Goal: Task Accomplishment & Management: Use online tool/utility

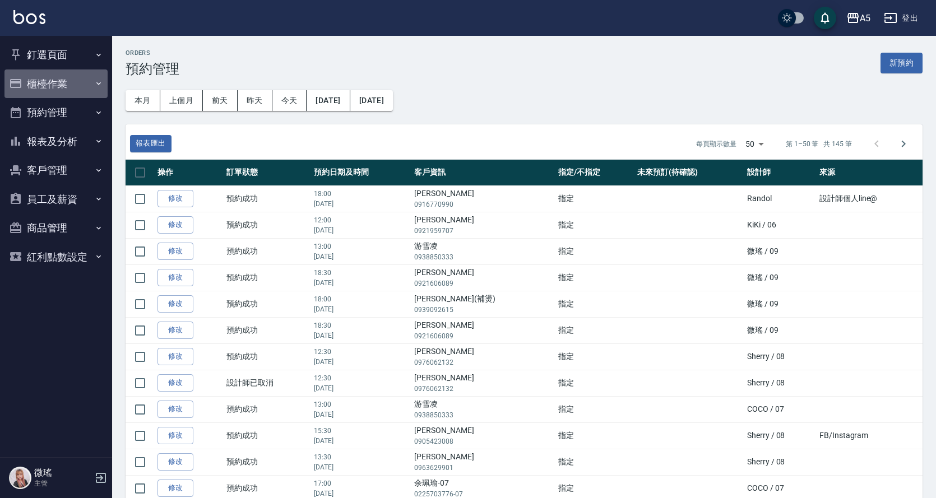
click at [87, 76] on button "櫃檯作業" at bounding box center [55, 84] width 103 height 29
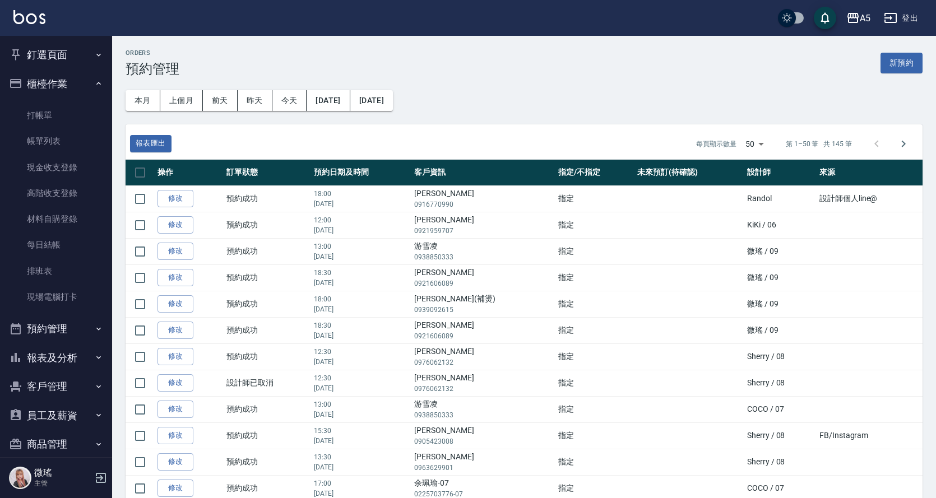
click at [66, 331] on button "預約管理" at bounding box center [55, 328] width 103 height 29
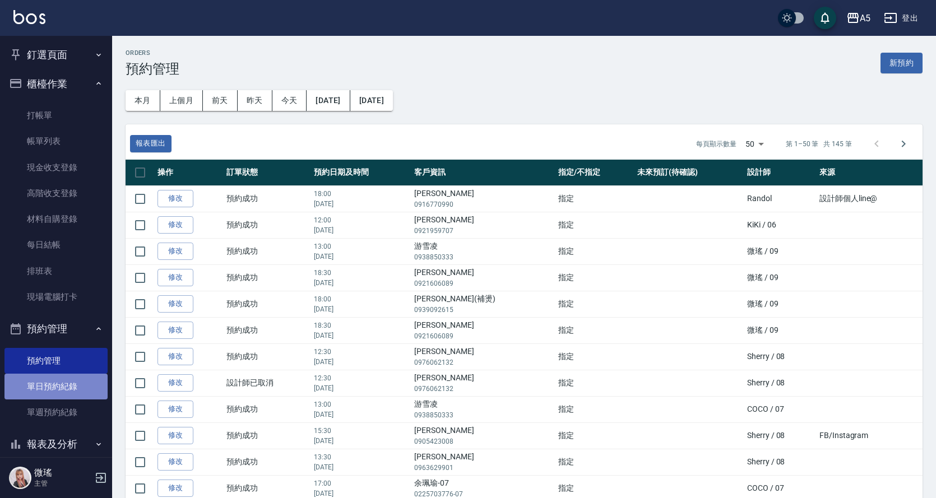
click at [73, 383] on link "單日預約紀錄" at bounding box center [55, 387] width 103 height 26
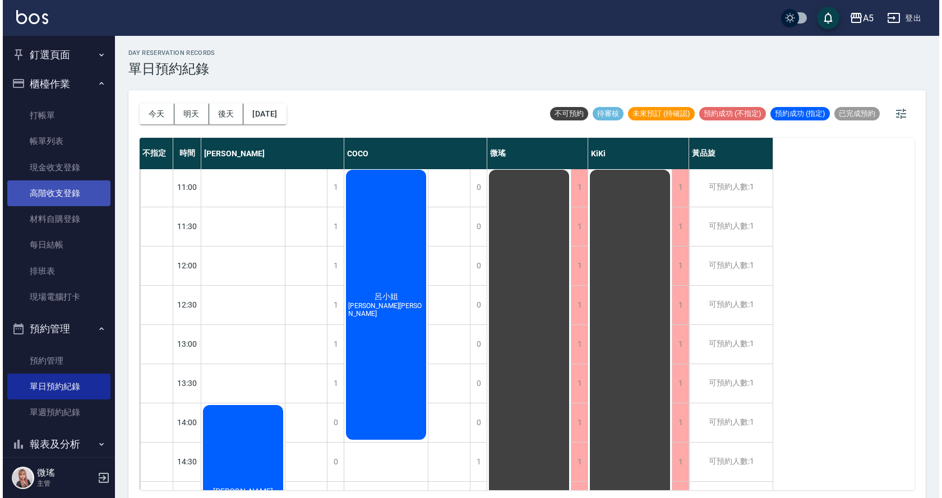
scroll to position [112, 0]
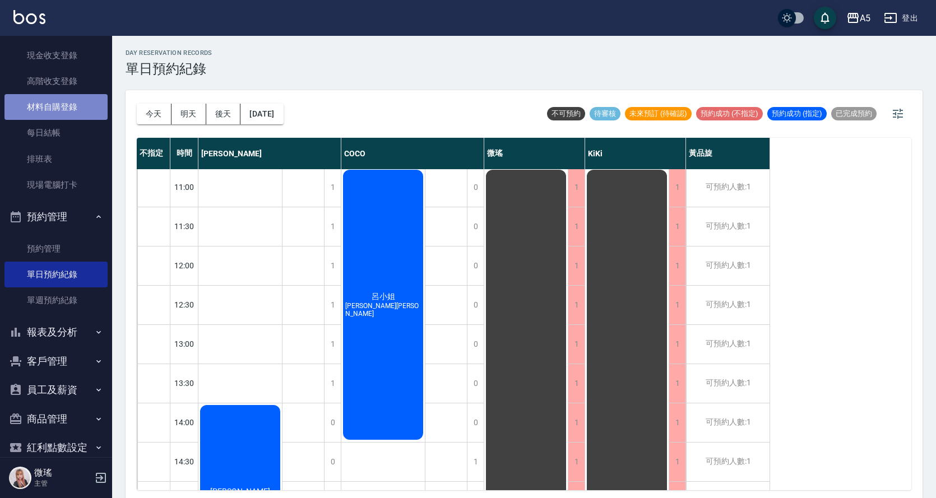
click at [58, 106] on link "材料自購登錄" at bounding box center [55, 107] width 103 height 26
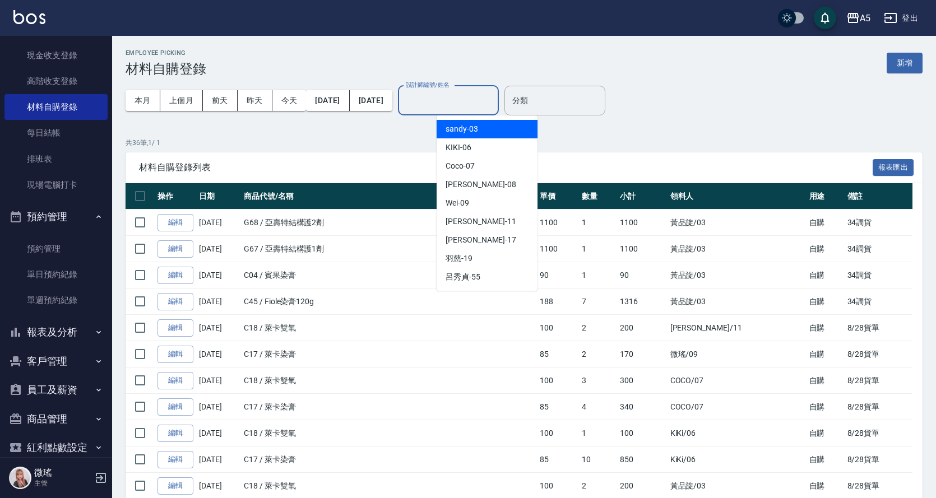
click at [489, 108] on input "設計師編號/姓名" at bounding box center [448, 101] width 91 height 20
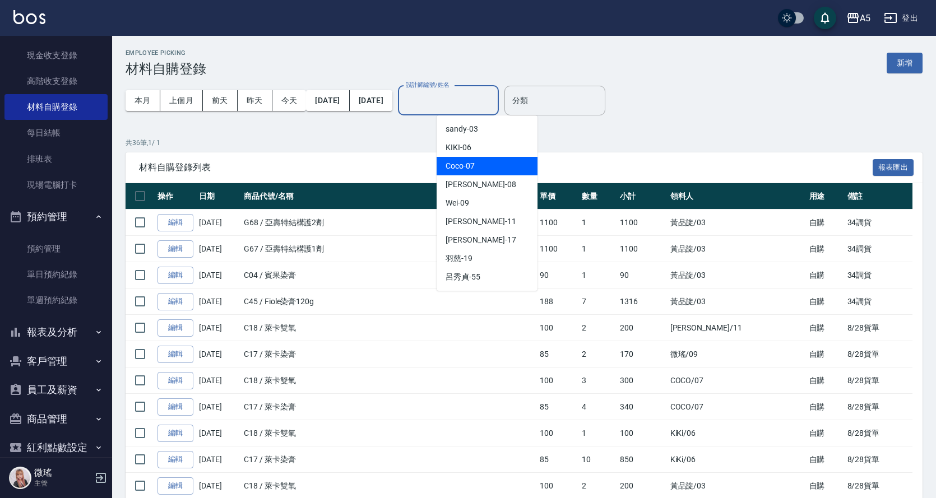
click at [483, 167] on div "Coco -07" at bounding box center [487, 166] width 101 height 18
type input "Coco-07"
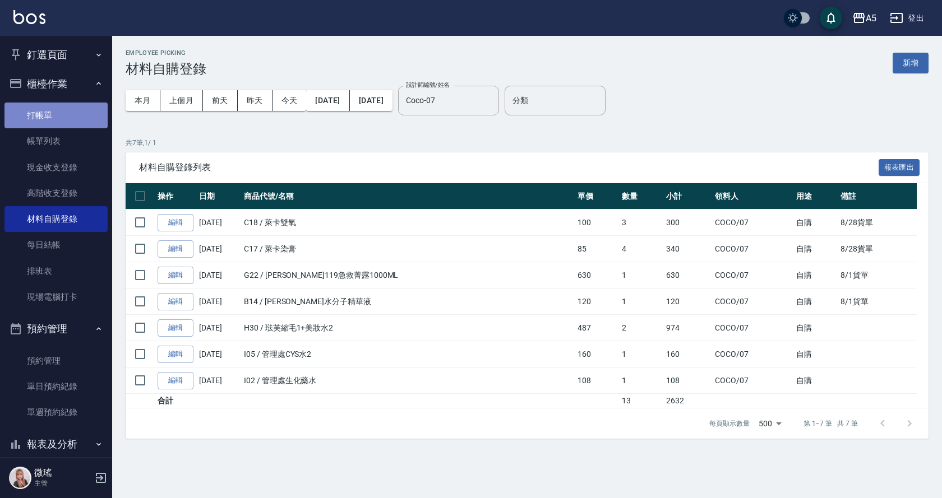
click at [70, 112] on link "打帳單" at bounding box center [55, 116] width 103 height 26
